Goal: Information Seeking & Learning: Learn about a topic

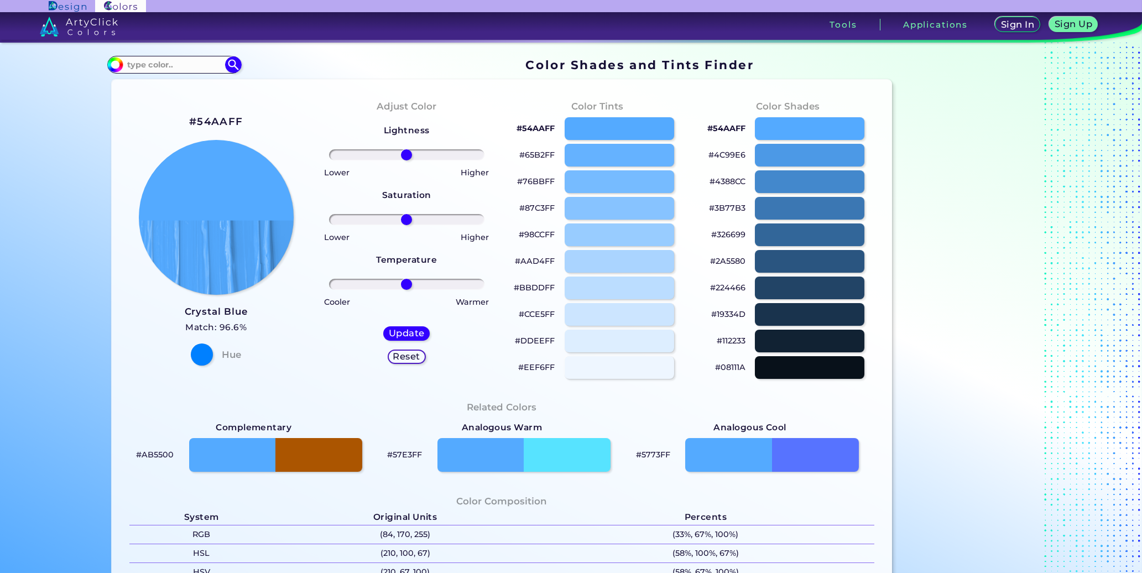
click at [544, 153] on p "#65B2FF" at bounding box center [536, 154] width 35 height 13
click at [139, 58] on input at bounding box center [174, 64] width 103 height 15
click at [149, 65] on input at bounding box center [174, 64] width 103 height 15
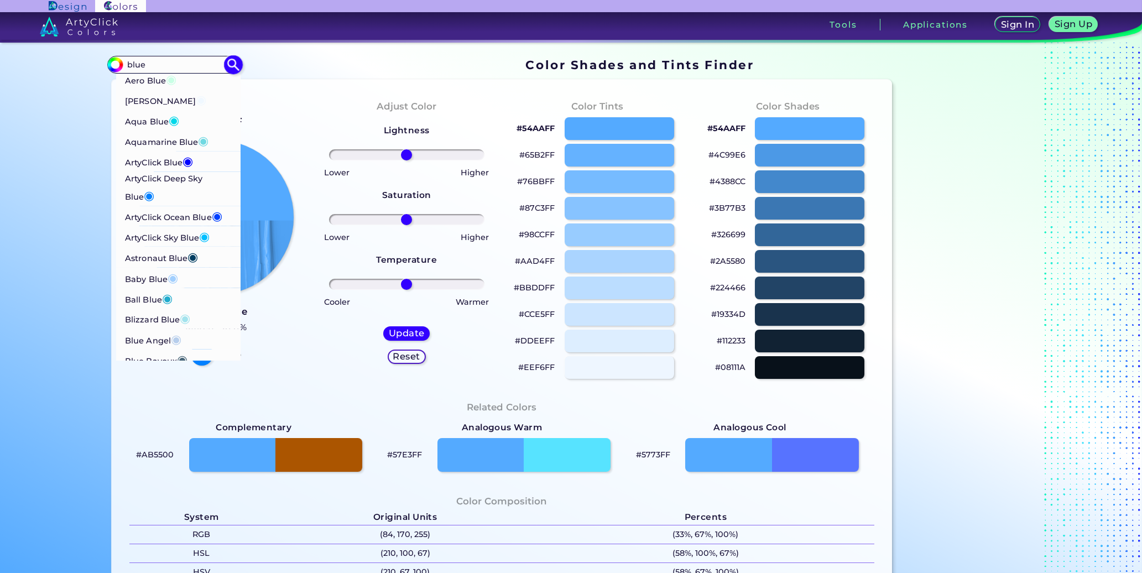
type input "blue"
click at [185, 162] on span "◉" at bounding box center [188, 161] width 11 height 14
type input "#0000ff"
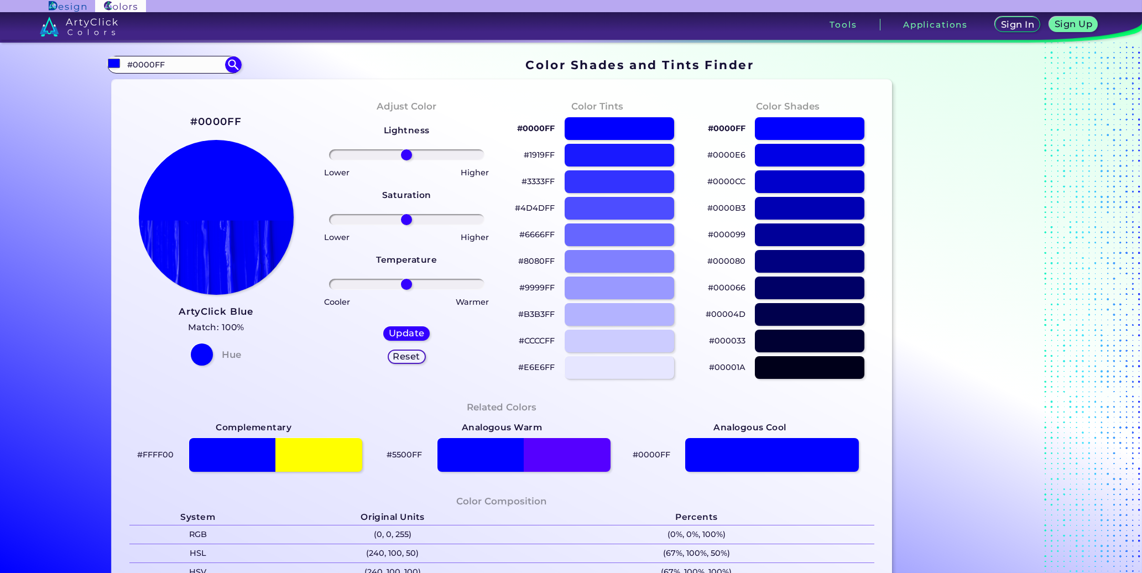
click at [544, 127] on p "#0000FF" at bounding box center [536, 128] width 38 height 13
drag, startPoint x: 180, startPoint y: 58, endPoint x: 74, endPoint y: 66, distance: 105.9
click at [74, 66] on div "Color Shades Finder #0000ff #0000FF Aero Blue ◉ [PERSON_NAME] Blue ◉ Aqua Blue …" at bounding box center [572, 452] width 996 height 819
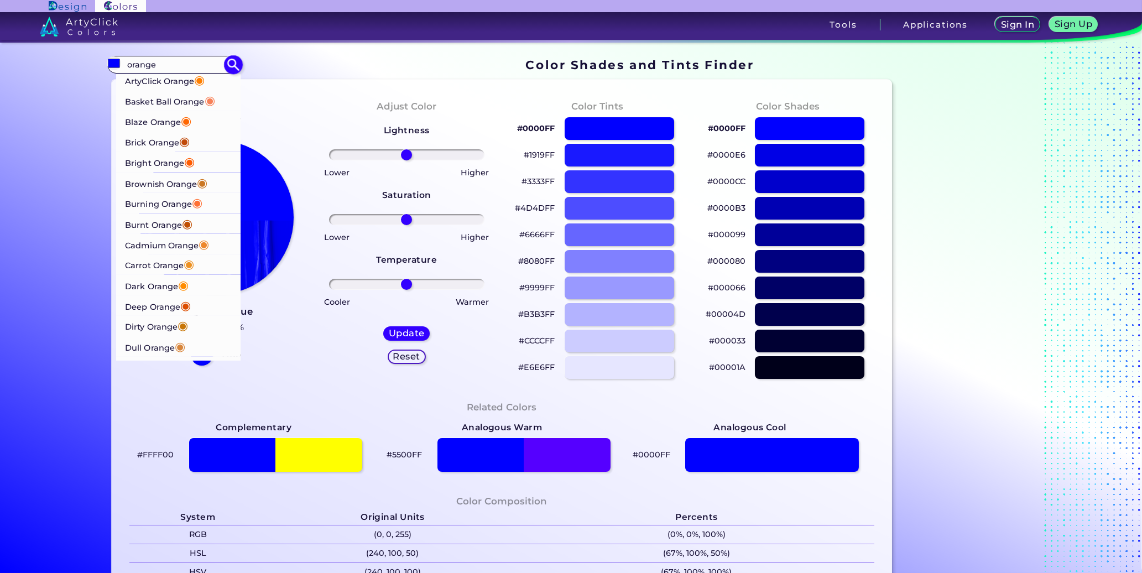
type input "orange"
click at [176, 88] on p "ArtyClick Orange ◉" at bounding box center [166, 80] width 80 height 20
type input "#ff7f00"
type input "#FF7F00"
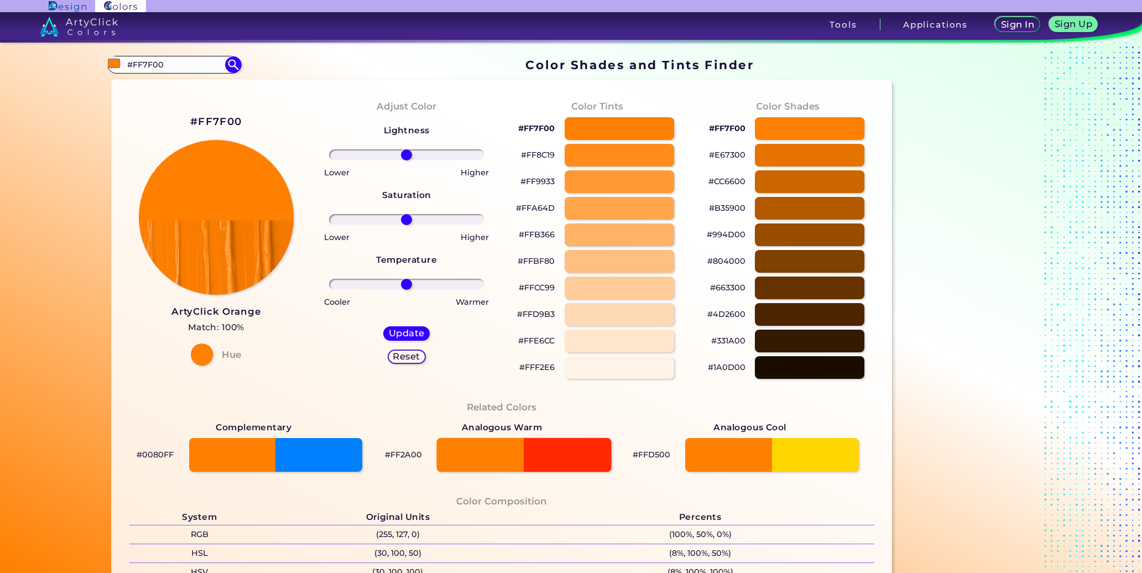
click at [562, 460] on div at bounding box center [523, 455] width 175 height 34
type input "#ff2a00"
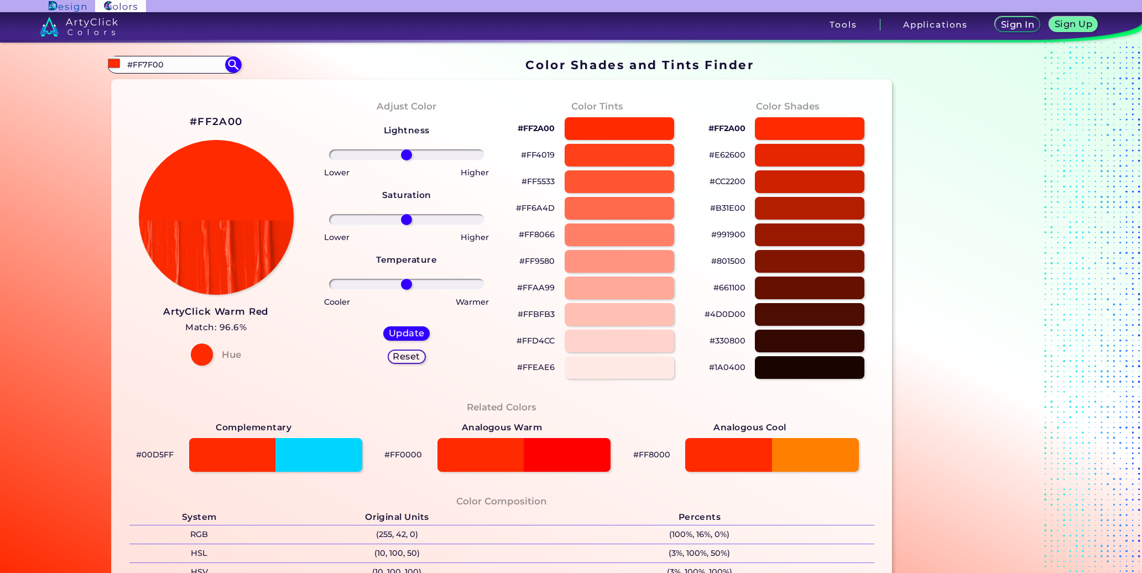
click at [538, 127] on p "#FF2A00" at bounding box center [536, 128] width 37 height 13
drag, startPoint x: 194, startPoint y: 58, endPoint x: 191, endPoint y: 1, distance: 57.6
click at [18, 61] on section "Color Shades Finder #ff2a00 #FF7F00 ArtyClick Orange ◉ Basket Ball Orange ◉ Bla…" at bounding box center [571, 308] width 1142 height 530
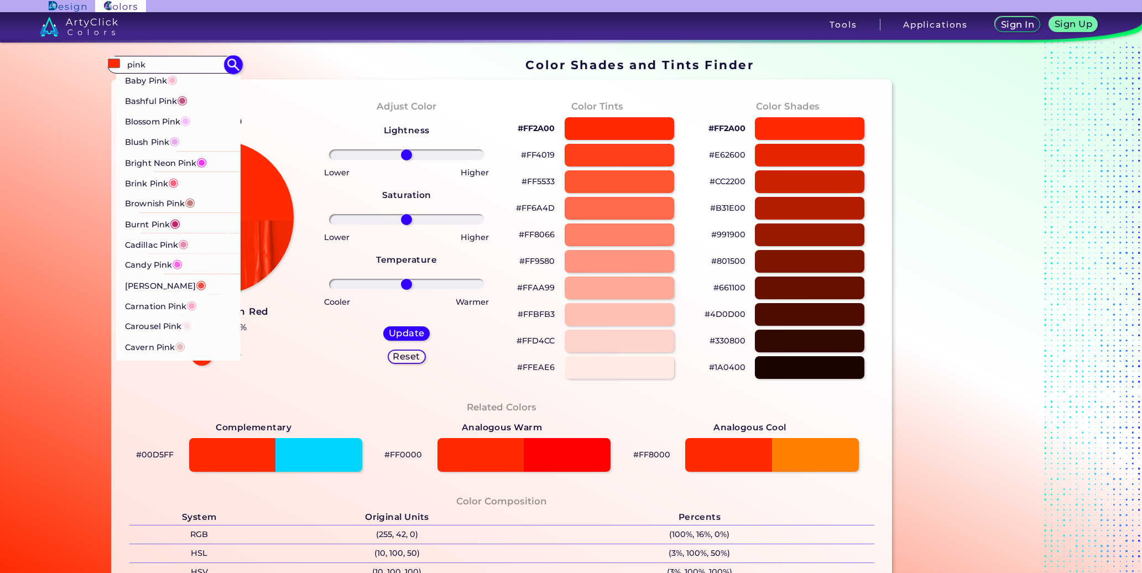
type input "pink"
click at [156, 124] on p "Blossom Pink ◉" at bounding box center [159, 120] width 66 height 20
type input "#f9b7ff"
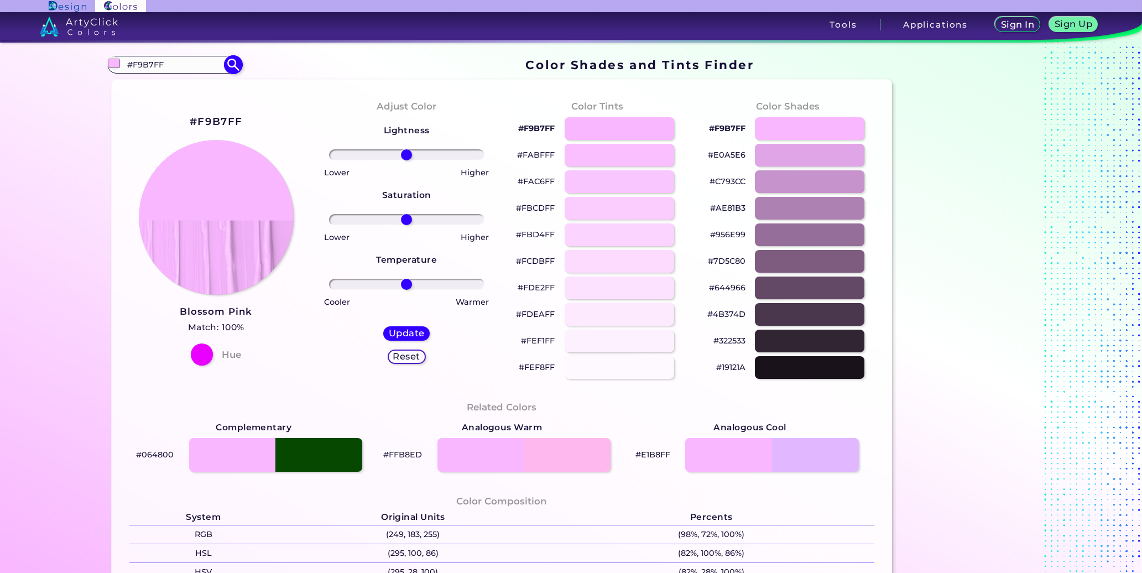
drag, startPoint x: 165, startPoint y: 65, endPoint x: 122, endPoint y: 70, distance: 44.0
click at [123, 70] on input "#F9B7FF" at bounding box center [174, 64] width 103 height 15
type input "light oink"
click at [234, 68] on img at bounding box center [233, 64] width 19 height 19
type input "#000000"
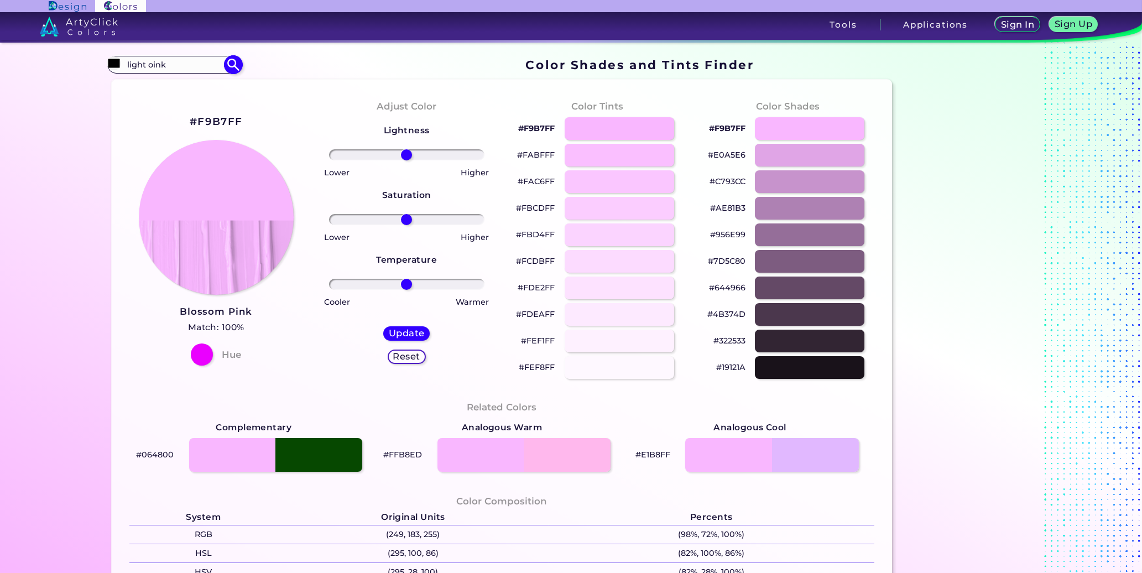
click at [167, 66] on input "light oink" at bounding box center [174, 64] width 103 height 15
click at [148, 64] on input "light oink" at bounding box center [174, 64] width 103 height 15
type input "light pink"
click at [178, 108] on p "Very Light Pink ◉" at bounding box center [162, 105] width 73 height 20
type input "#fff4f2"
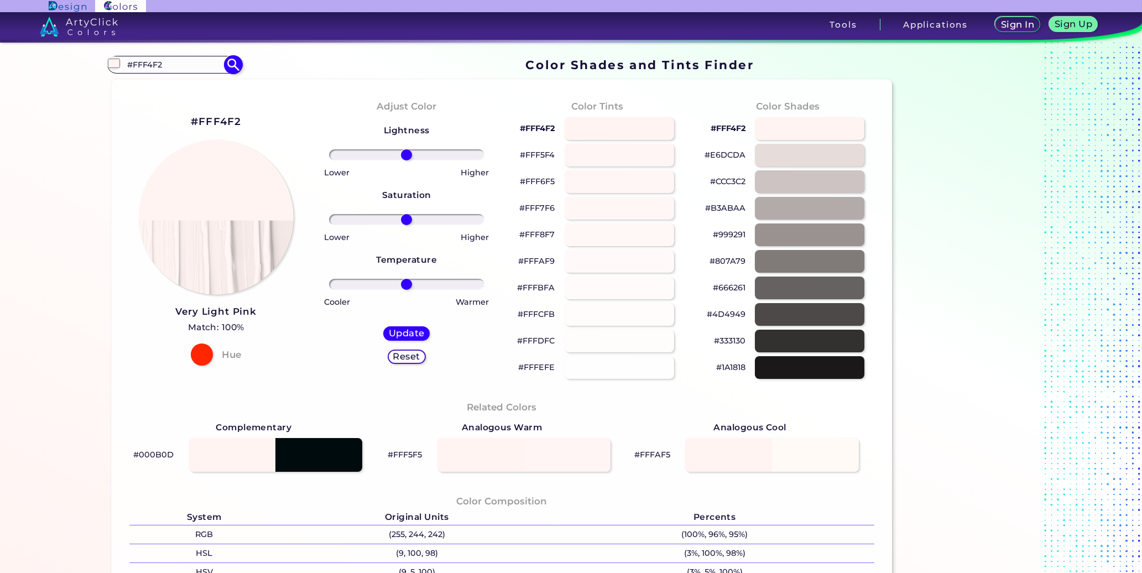
click at [178, 63] on input "#FFF4F2" at bounding box center [174, 64] width 103 height 15
drag, startPoint x: 166, startPoint y: 66, endPoint x: 123, endPoint y: 71, distance: 43.5
click at [123, 71] on input "#FFF4F2" at bounding box center [174, 64] width 103 height 15
type input "light pink"
click at [142, 83] on p "Light Pink ◉" at bounding box center [152, 84] width 53 height 20
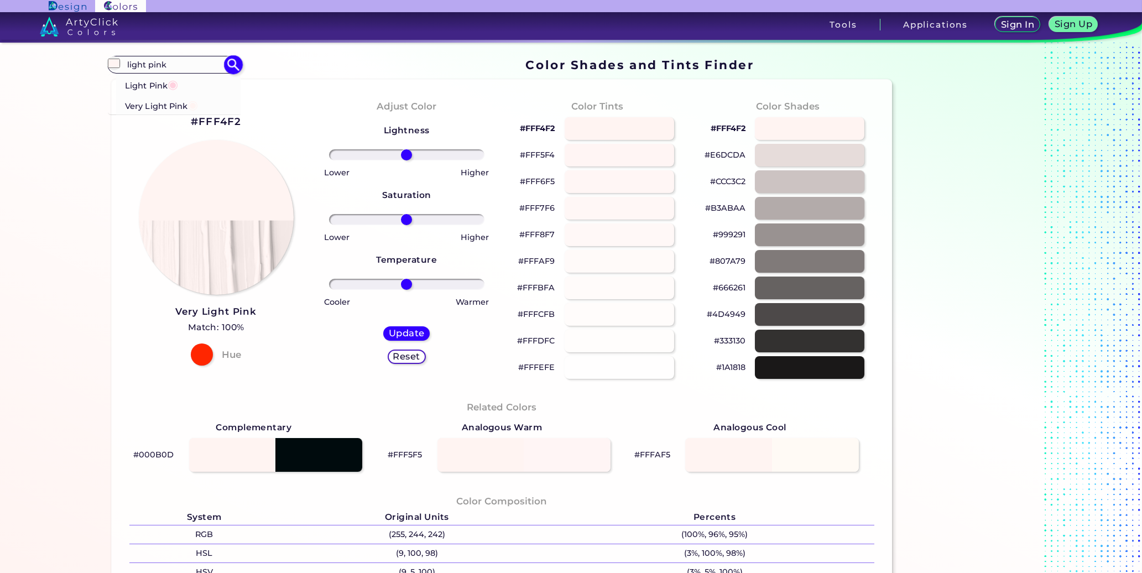
type input "#ffd1df"
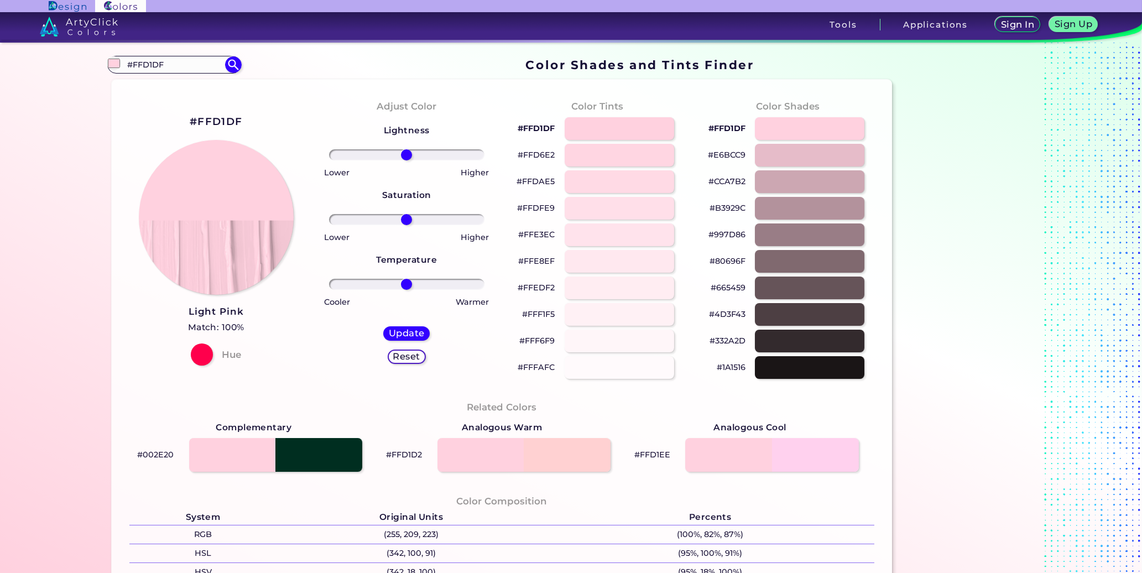
click at [540, 129] on p "#FFD1DF" at bounding box center [536, 128] width 37 height 13
drag, startPoint x: 180, startPoint y: 60, endPoint x: 59, endPoint y: 58, distance: 121.2
click at [59, 58] on section "Color Shades Finder #ffd1df #FFD1DF Light Pink ◉ Very Light Pink ◉ Acadia ◉ Aci…" at bounding box center [571, 308] width 1142 height 530
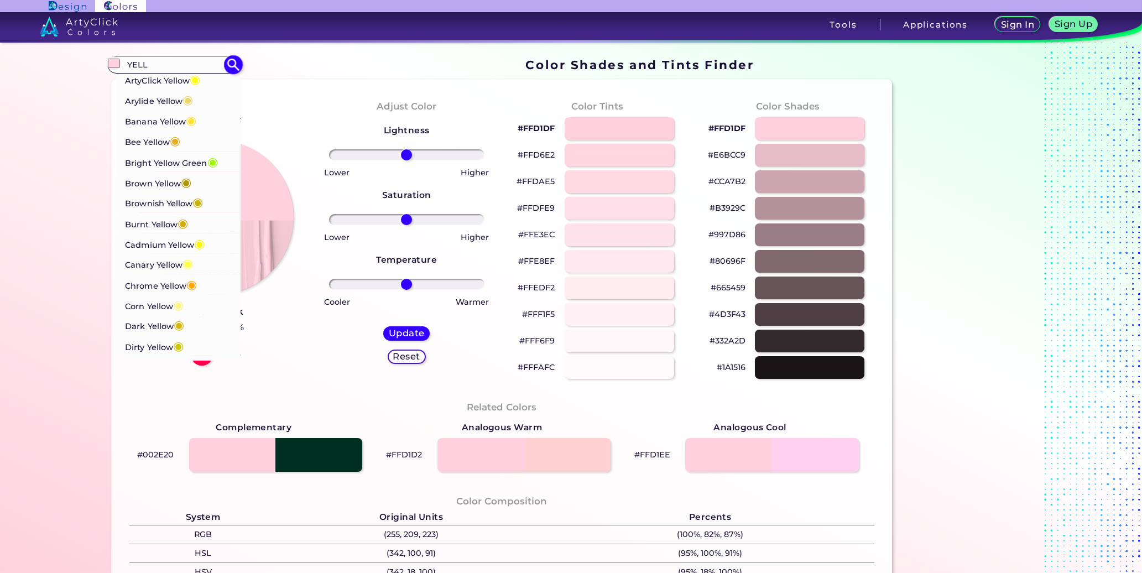
type input "YELL"
click at [163, 81] on p "ArtyClick Yellow ◉" at bounding box center [163, 79] width 75 height 20
type input "#ffff00"
type input "#FFFF00"
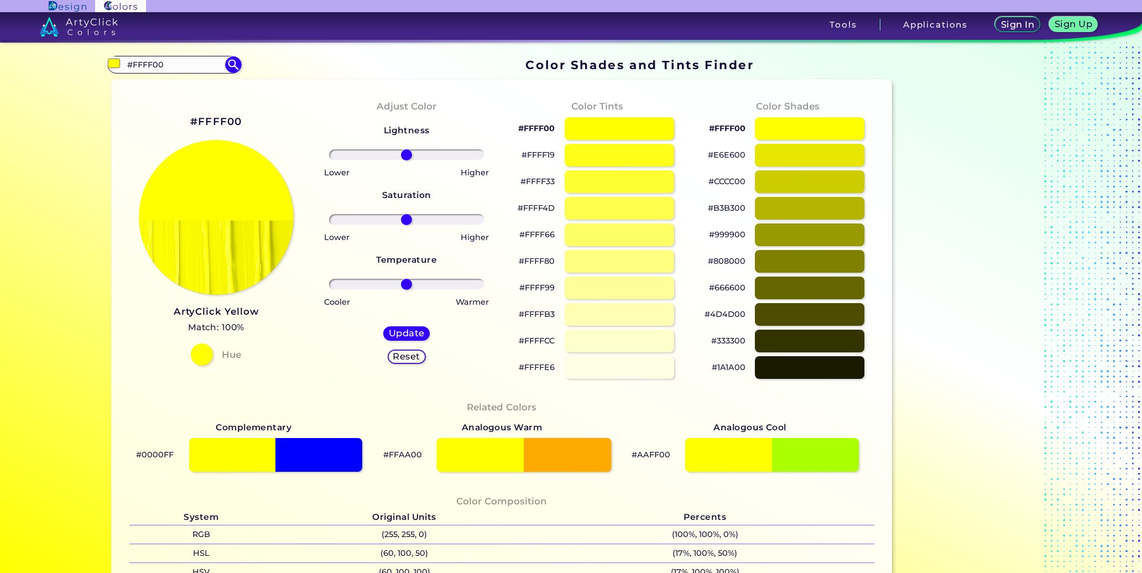
click at [573, 455] on div at bounding box center [523, 455] width 175 height 34
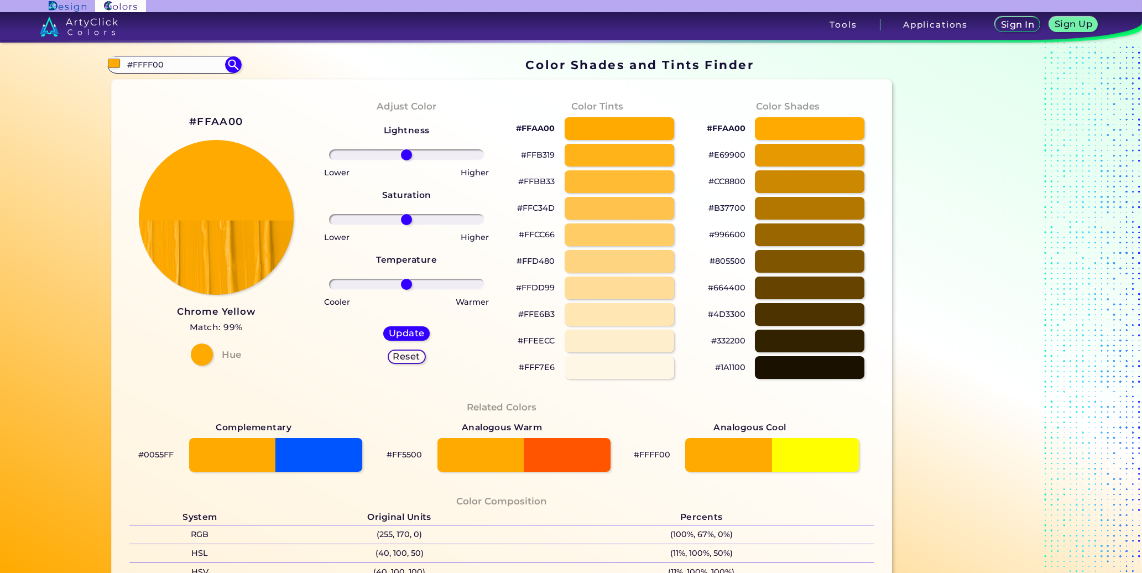
click at [543, 127] on p "#FFAA00" at bounding box center [535, 128] width 39 height 13
click at [584, 451] on div at bounding box center [523, 455] width 175 height 34
type input "#ff5500"
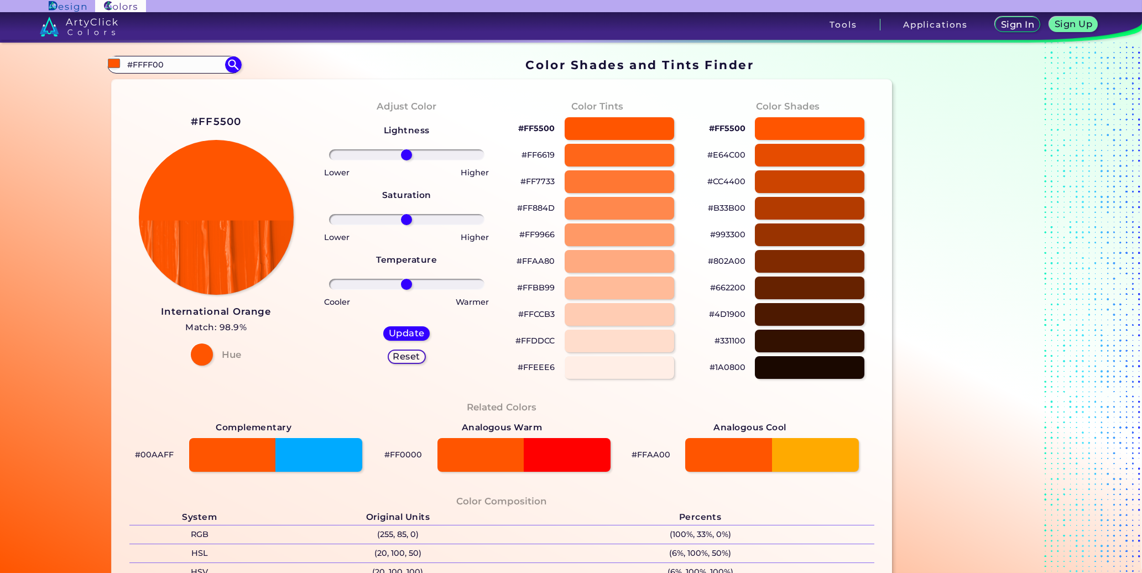
click at [537, 130] on p "#FF5500" at bounding box center [536, 128] width 37 height 13
